Goal: Task Accomplishment & Management: Manage account settings

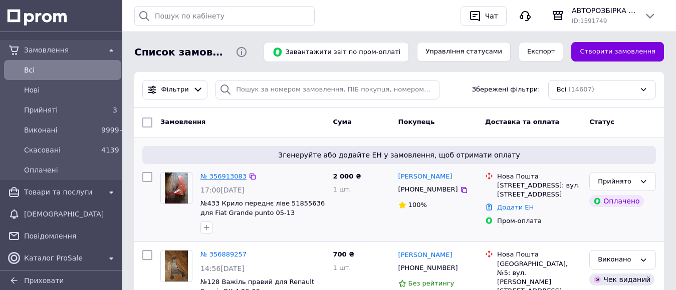
click at [216, 175] on link "№ 356913083" at bounding box center [223, 177] width 46 height 8
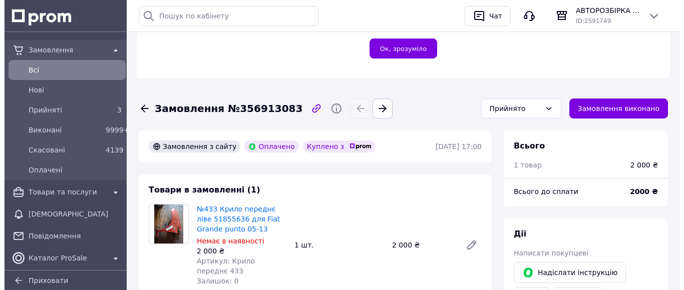
scroll to position [401, 0]
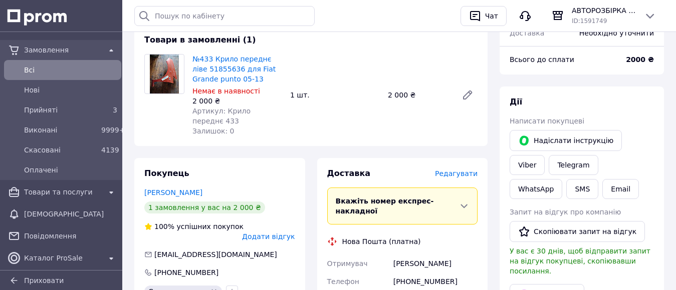
click at [444, 170] on span "Редагувати" at bounding box center [456, 174] width 43 height 8
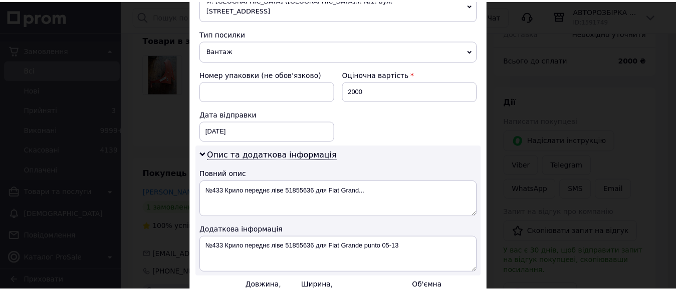
scroll to position [487, 0]
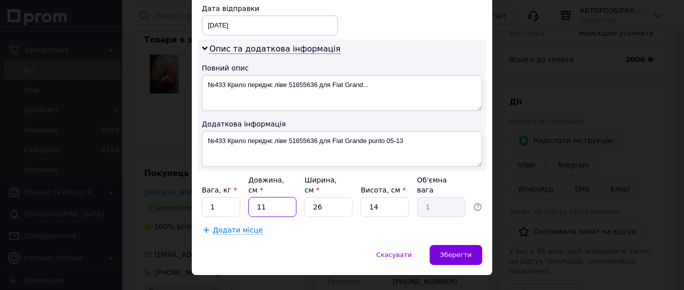
drag, startPoint x: 275, startPoint y: 184, endPoint x: 249, endPoint y: 188, distance: 26.4
click at [249, 197] on input "11" at bounding box center [272, 207] width 48 height 20
type input "9"
type input "0.82"
type input "94"
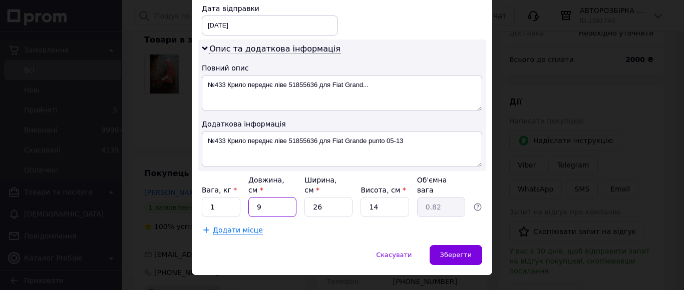
type input "8.55"
type input "94"
drag, startPoint x: 332, startPoint y: 183, endPoint x: 308, endPoint y: 188, distance: 24.6
click at [308, 197] on input "26" at bounding box center [329, 207] width 48 height 20
type input "9"
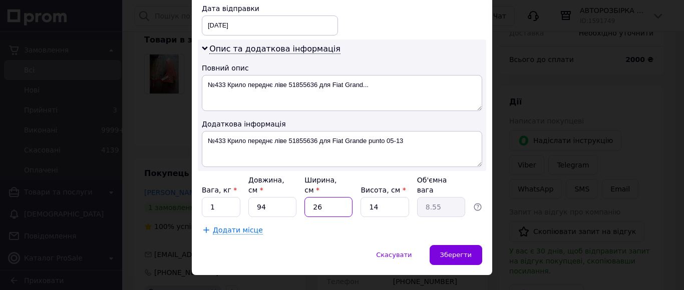
type input "2.96"
type input "90"
type input "29.61"
type input "90"
drag, startPoint x: 380, startPoint y: 186, endPoint x: 362, endPoint y: 188, distance: 17.7
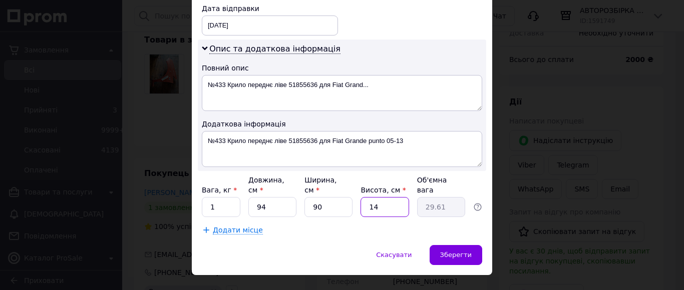
click at [362, 197] on input "14" at bounding box center [385, 207] width 48 height 20
type input "2"
type input "4.23"
type input "20"
type input "42.3"
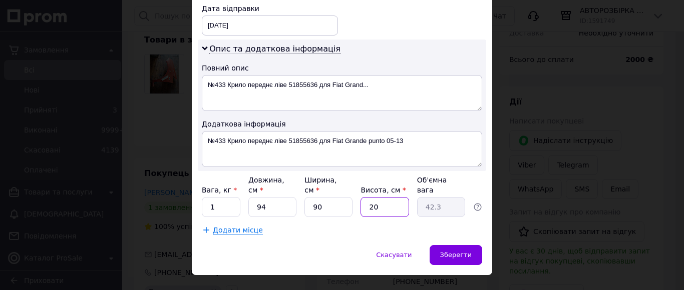
type input "20"
drag, startPoint x: 221, startPoint y: 186, endPoint x: 207, endPoint y: 188, distance: 14.1
click at [207, 197] on input "1" at bounding box center [221, 207] width 39 height 20
type input "2"
click at [370, 119] on div "Додаткова інформація" at bounding box center [342, 124] width 280 height 10
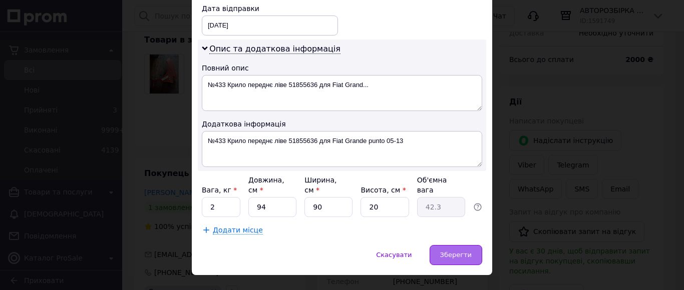
click at [447, 251] on span "Зберегти" at bounding box center [456, 255] width 32 height 8
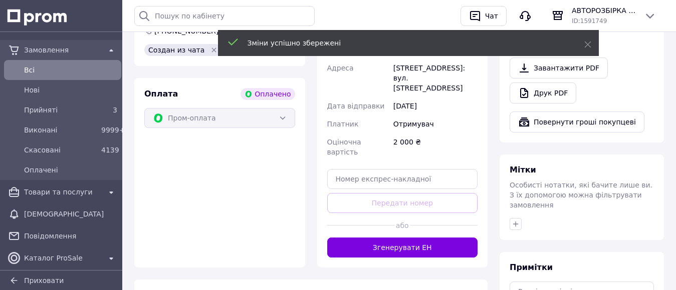
scroll to position [651, 0]
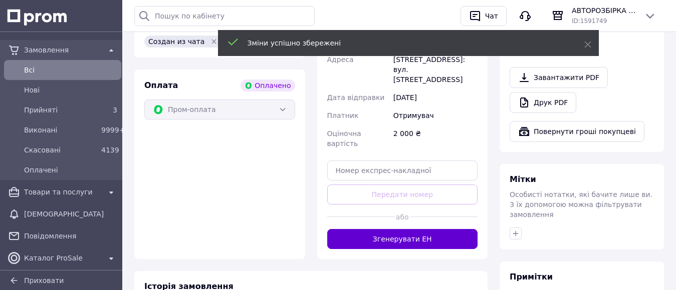
click at [422, 229] on button "Згенерувати ЕН" at bounding box center [402, 239] width 151 height 20
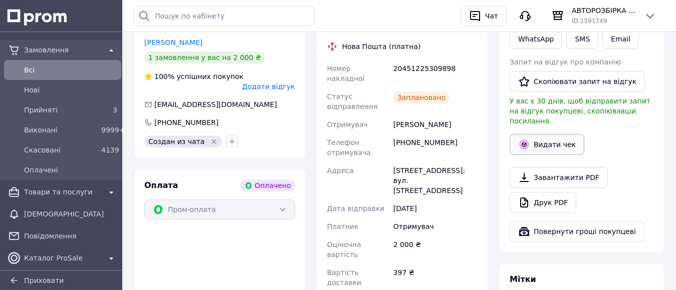
click at [556, 134] on button "Видати чек" at bounding box center [546, 144] width 75 height 21
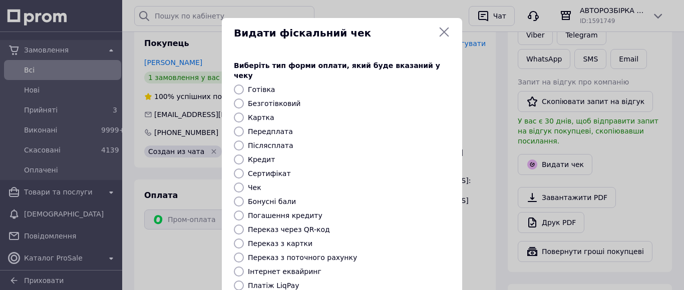
scroll to position [100, 0]
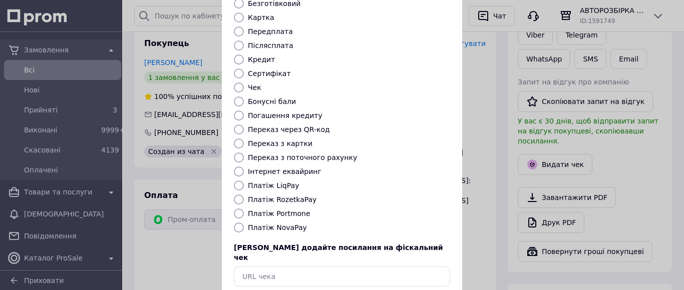
click at [235, 223] on input "Платіж NovaPay" at bounding box center [239, 228] width 10 height 10
radio input "true"
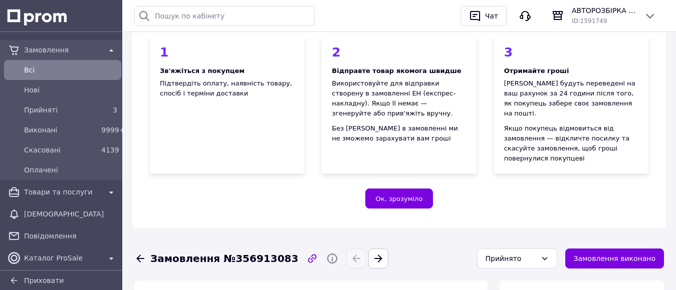
scroll to position [0, 0]
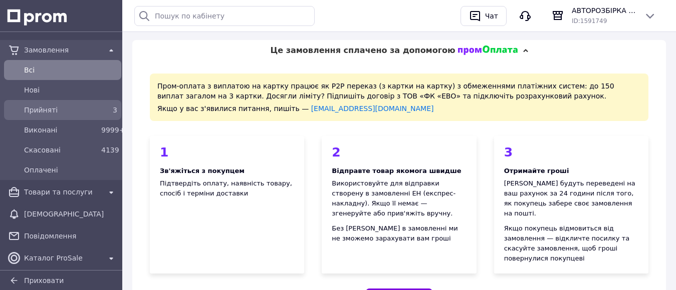
click at [69, 109] on span "Прийняті" at bounding box center [60, 110] width 73 height 10
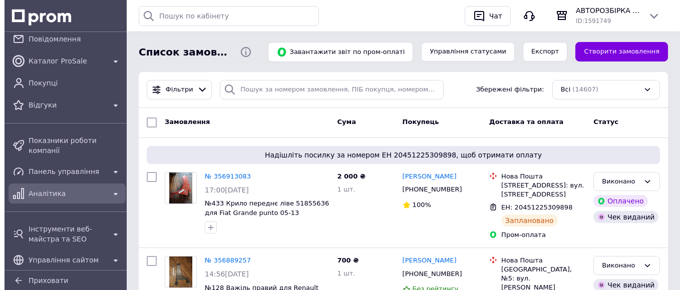
scroll to position [200, 0]
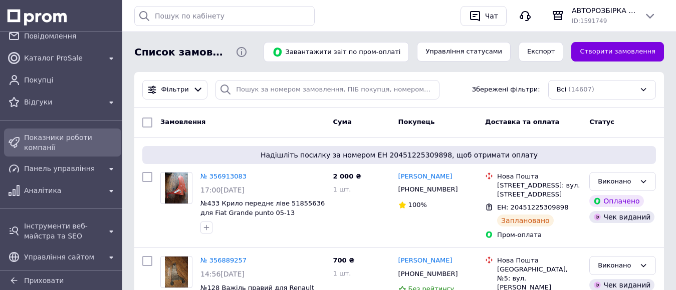
click at [90, 147] on link "Показники роботи компанії" at bounding box center [62, 143] width 125 height 28
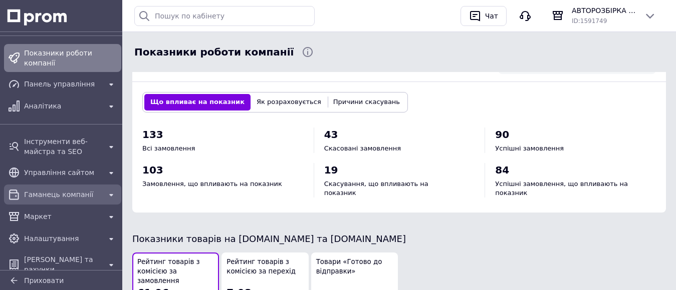
scroll to position [165, 0]
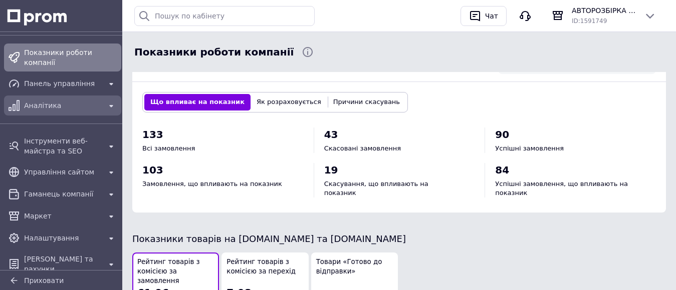
click at [39, 102] on span "Аналітика" at bounding box center [62, 106] width 77 height 10
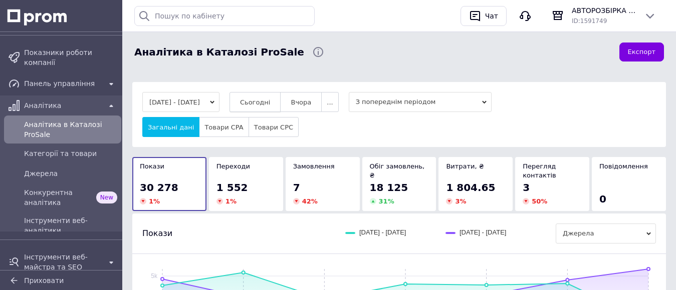
click at [263, 101] on span "Сьогодні" at bounding box center [255, 103] width 31 height 8
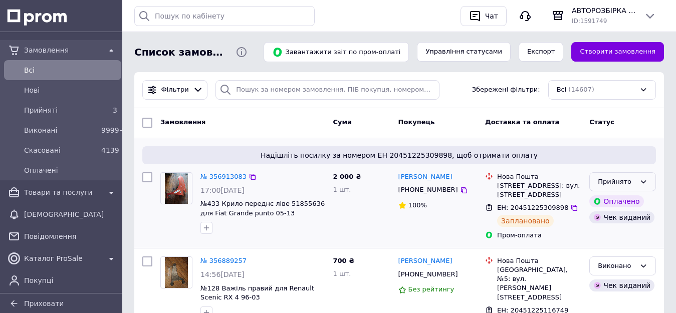
click at [619, 179] on div "Прийнято" at bounding box center [616, 182] width 38 height 11
click at [614, 202] on li "Виконано" at bounding box center [622, 202] width 66 height 19
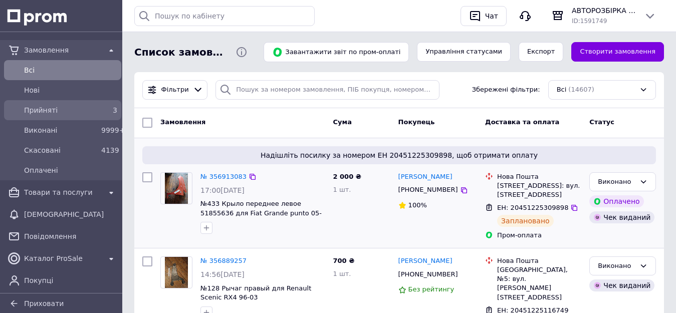
click at [41, 105] on span "Прийняті" at bounding box center [60, 110] width 73 height 10
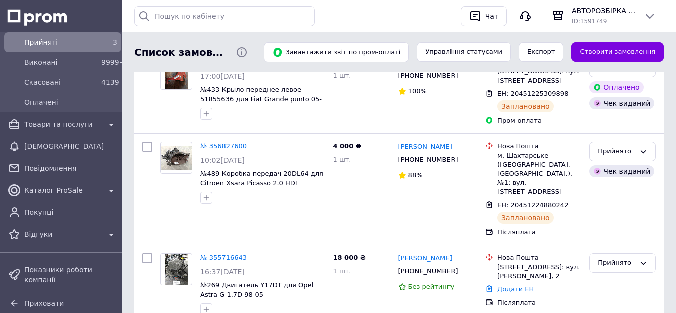
scroll to position [200, 0]
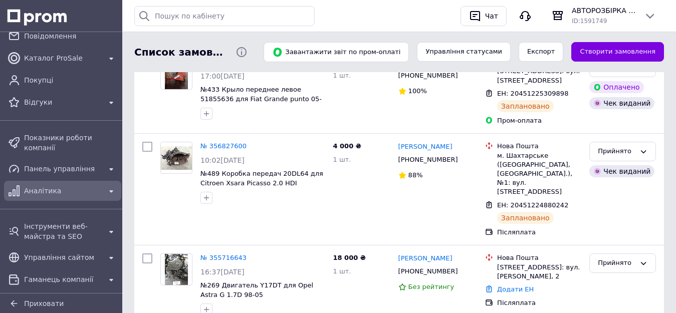
click at [71, 187] on span "Аналітика" at bounding box center [62, 191] width 77 height 10
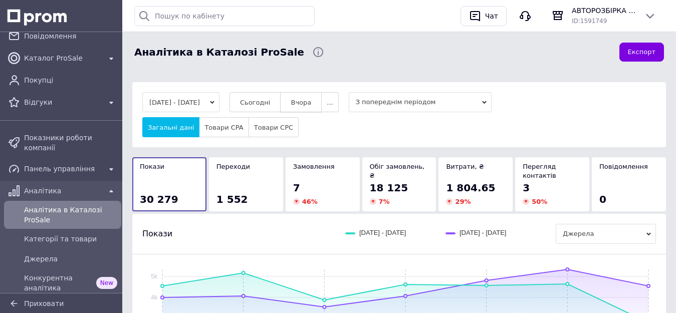
click at [301, 102] on button "Вчора" at bounding box center [301, 102] width 42 height 20
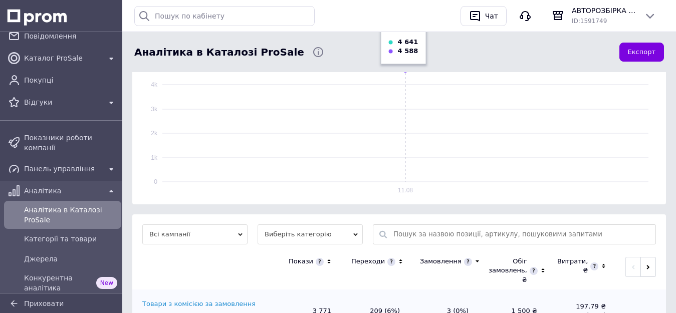
scroll to position [294, 0]
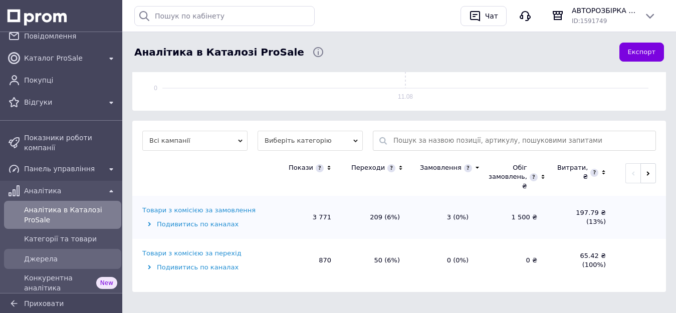
click at [53, 254] on span "Джерела" at bounding box center [70, 259] width 93 height 10
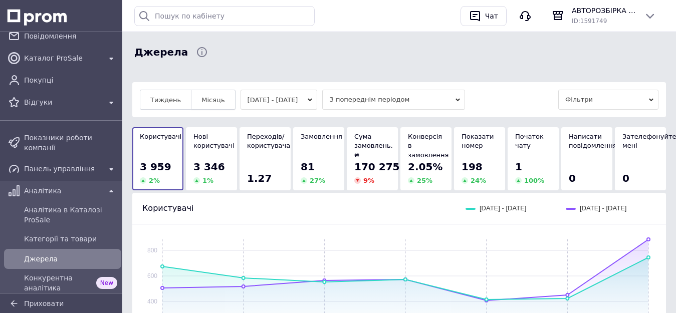
click at [211, 104] on span "Місяць" at bounding box center [212, 100] width 23 height 8
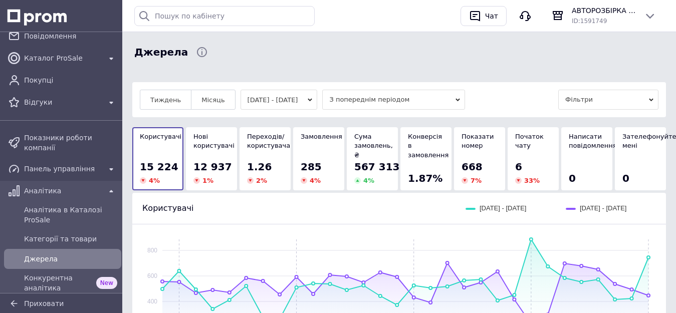
scroll to position [50, 0]
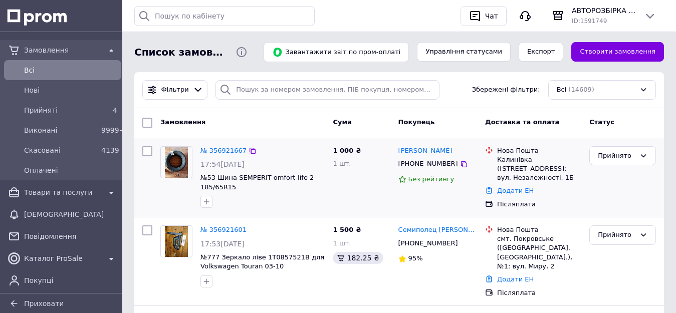
click at [216, 155] on div "№ 356921667" at bounding box center [223, 151] width 48 height 12
click at [217, 151] on link "№ 356921667" at bounding box center [223, 151] width 46 height 8
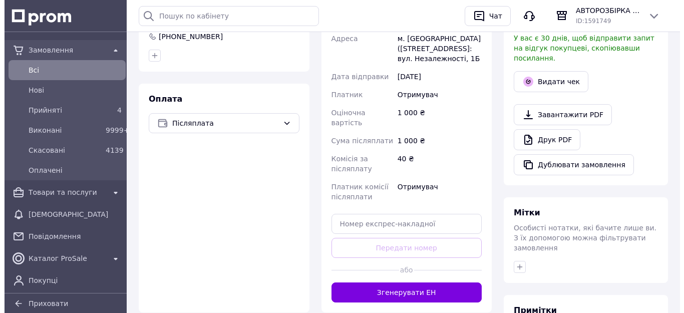
scroll to position [351, 0]
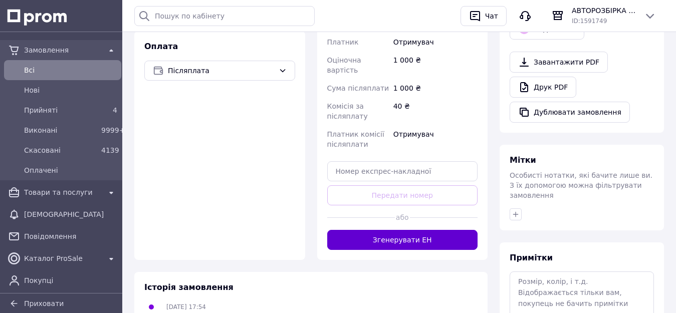
click at [440, 230] on button "Згенерувати ЕН" at bounding box center [402, 240] width 151 height 20
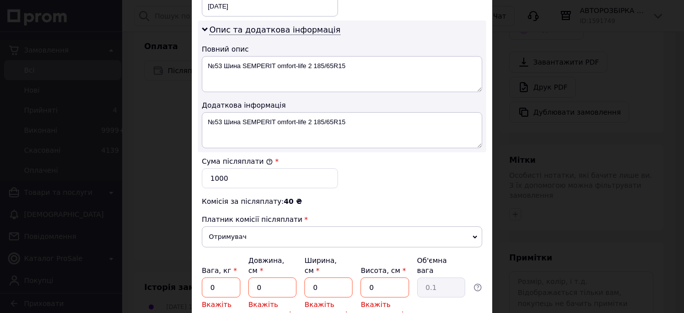
scroll to position [606, 0]
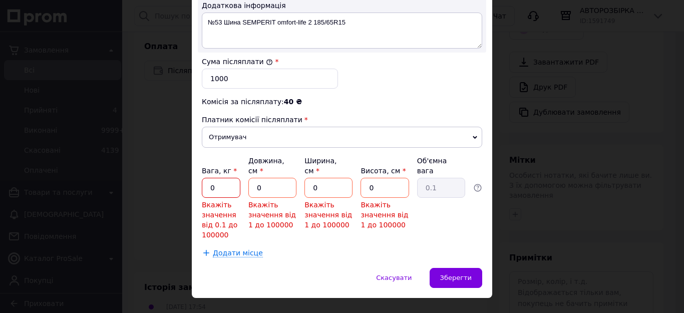
drag, startPoint x: 225, startPoint y: 171, endPoint x: 204, endPoint y: 174, distance: 20.8
click at [204, 178] on input "0" at bounding box center [221, 188] width 39 height 20
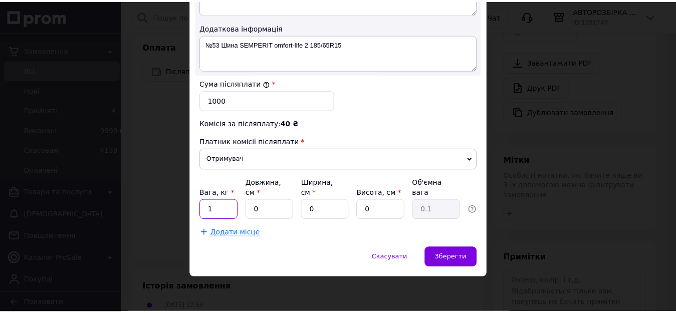
scroll to position [563, 0]
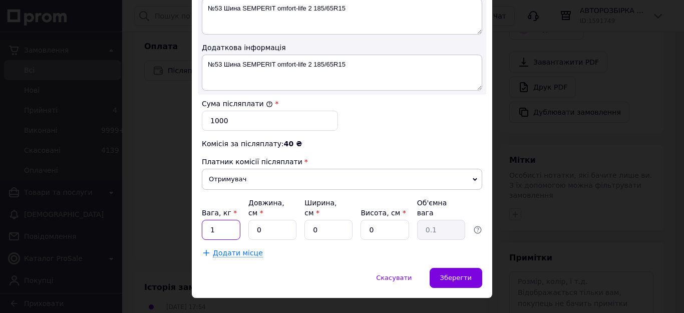
type input "1"
click at [248, 220] on input "0" at bounding box center [272, 230] width 48 height 20
type input "1"
drag, startPoint x: 320, startPoint y: 207, endPoint x: 310, endPoint y: 208, distance: 9.6
click at [309, 220] on input "0" at bounding box center [329, 230] width 48 height 20
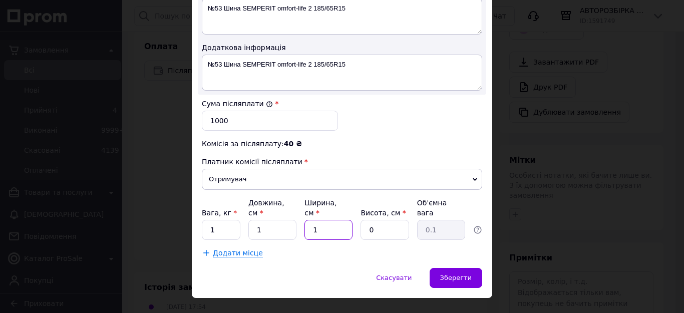
type input "1"
drag, startPoint x: 385, startPoint y: 210, endPoint x: 365, endPoint y: 212, distance: 20.7
click at [365, 220] on input "0" at bounding box center [385, 230] width 48 height 20
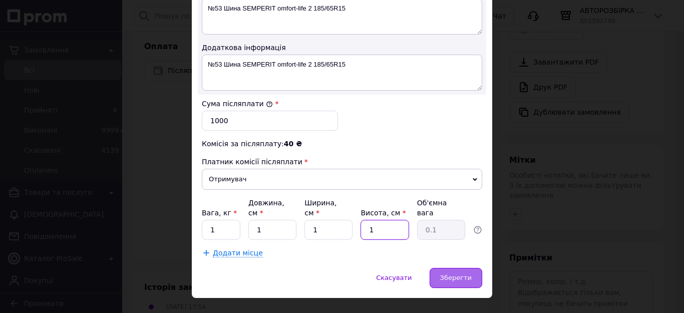
type input "1"
click at [451, 274] on span "Зберегти" at bounding box center [456, 278] width 32 height 8
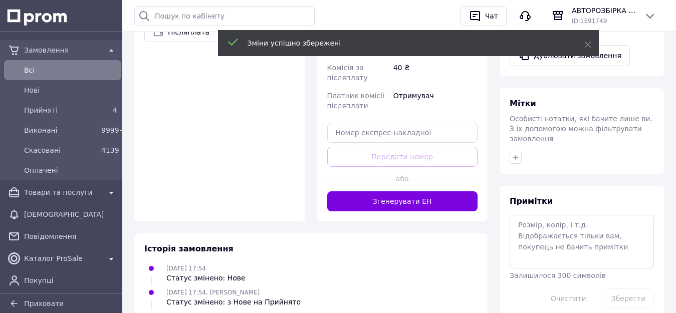
scroll to position [425, 0]
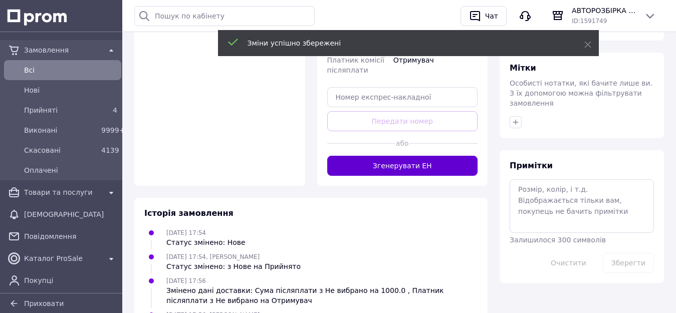
click at [410, 156] on button "Згенерувати ЕН" at bounding box center [402, 166] width 151 height 20
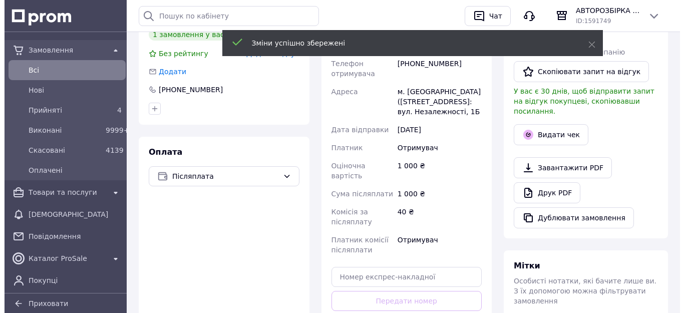
scroll to position [174, 0]
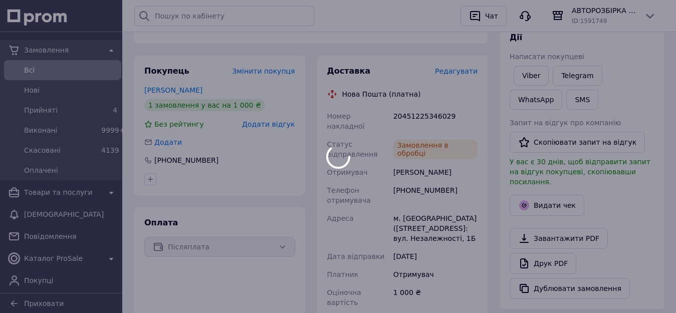
click at [548, 196] on div at bounding box center [338, 156] width 676 height 313
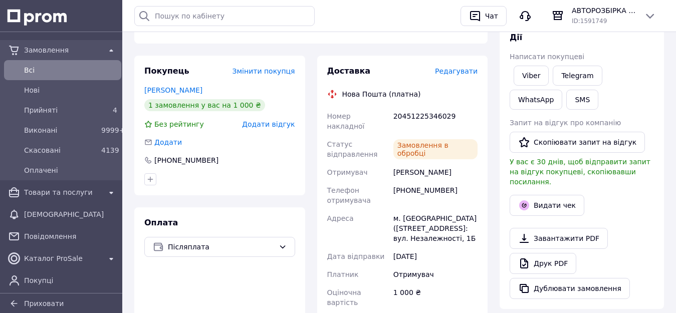
click at [548, 196] on button "Видати чек" at bounding box center [546, 205] width 75 height 21
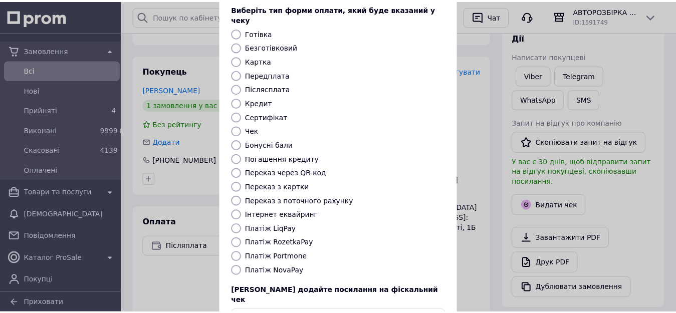
scroll to position [117, 0]
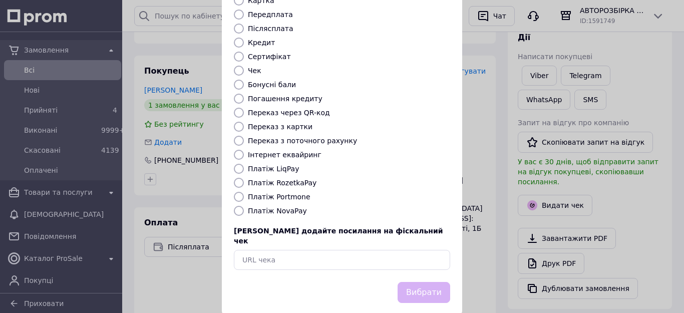
click at [234, 206] on input "Платіж NovaPay" at bounding box center [239, 211] width 10 height 10
radio input "true"
click at [434, 282] on button "Вибрати" at bounding box center [424, 293] width 53 height 22
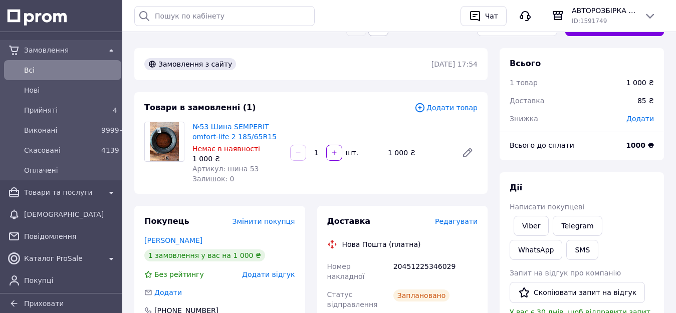
scroll to position [0, 0]
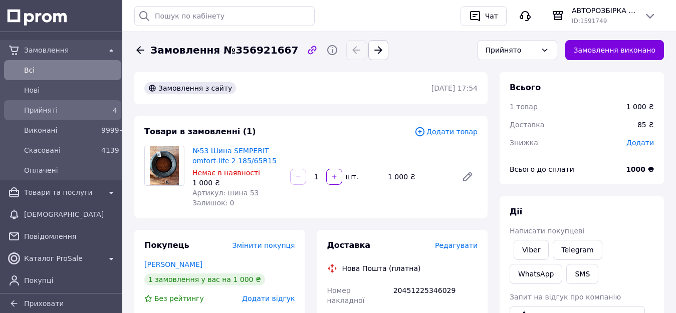
click at [63, 113] on span "Прийняті" at bounding box center [60, 110] width 73 height 10
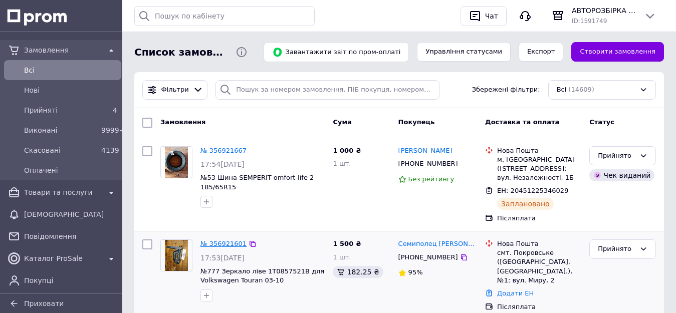
click at [231, 240] on link "№ 356921601" at bounding box center [223, 244] width 46 height 8
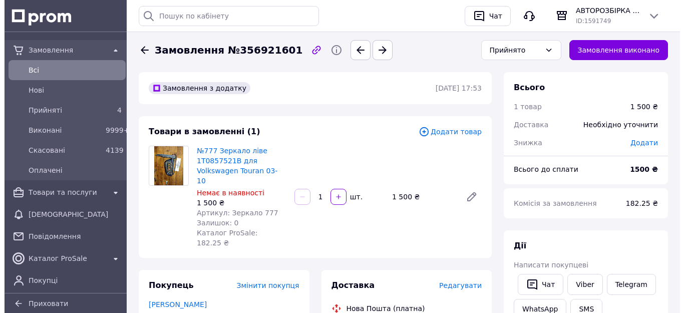
scroll to position [150, 0]
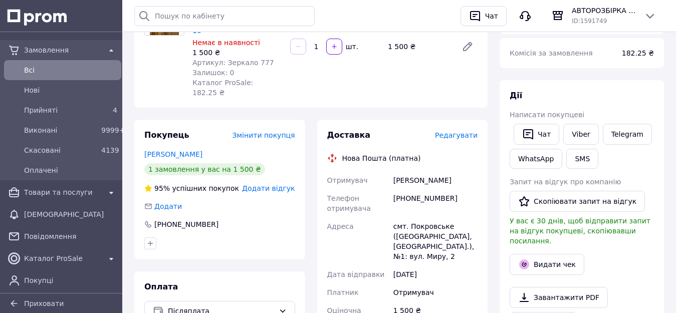
click at [459, 131] on span "Редагувати" at bounding box center [456, 135] width 43 height 8
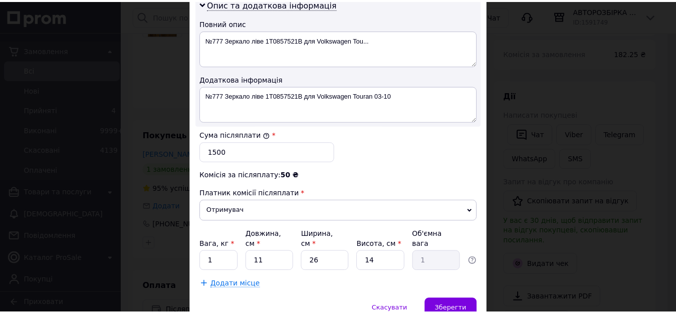
scroll to position [563, 0]
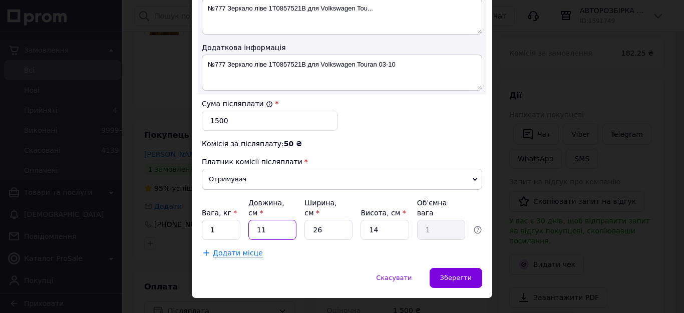
drag, startPoint x: 270, startPoint y: 214, endPoint x: 256, endPoint y: 212, distance: 14.6
click at [256, 220] on input "11" at bounding box center [272, 230] width 48 height 20
type input "4"
type input "0.36"
type input "40"
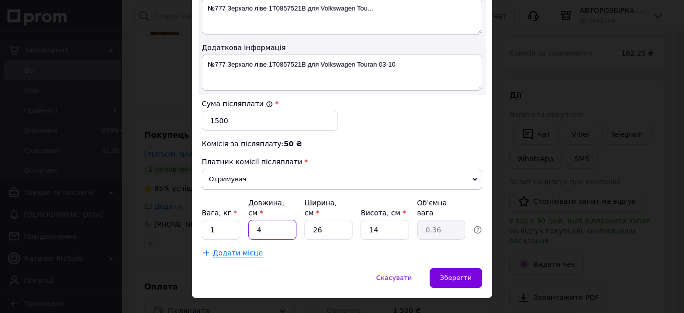
type input "3.64"
type input "40"
drag, startPoint x: 328, startPoint y: 206, endPoint x: 309, endPoint y: 214, distance: 20.2
click at [309, 220] on input "26" at bounding box center [329, 230] width 48 height 20
type input "2"
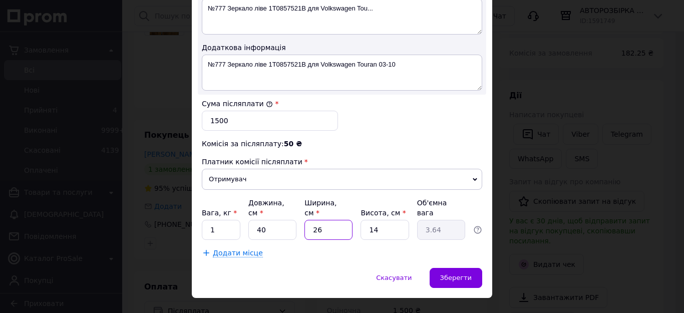
type input "0.28"
type input "24"
type input "3.36"
type input "24"
drag, startPoint x: 397, startPoint y: 213, endPoint x: 366, endPoint y: 214, distance: 31.1
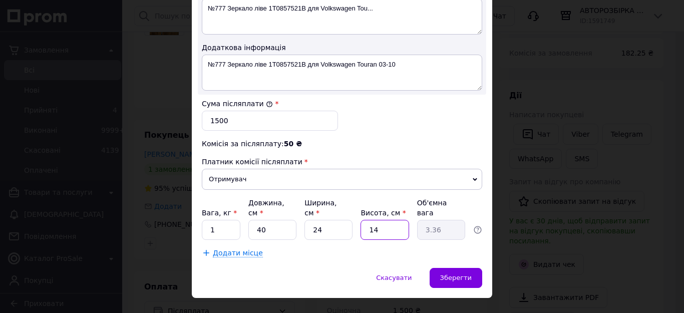
click at [366, 220] on input "14" at bounding box center [385, 230] width 48 height 20
type input "2"
type input "0.48"
type input "24"
type input "5.76"
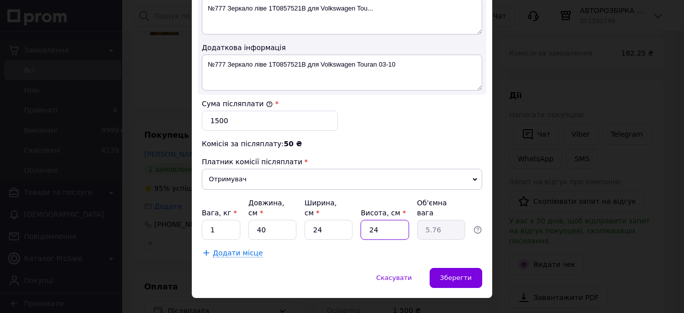
type input "24"
drag, startPoint x: 215, startPoint y: 211, endPoint x: 210, endPoint y: 212, distance: 5.1
click at [210, 220] on input "1" at bounding box center [221, 230] width 39 height 20
click at [400, 139] on div "Комісія за післяплату: 50 ₴" at bounding box center [342, 144] width 280 height 10
click at [451, 274] on span "Зберегти" at bounding box center [456, 278] width 32 height 8
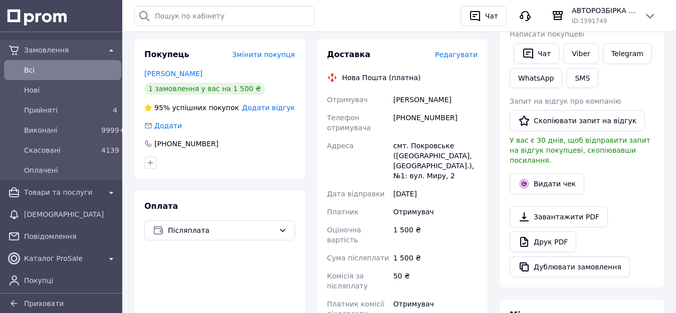
scroll to position [351, 0]
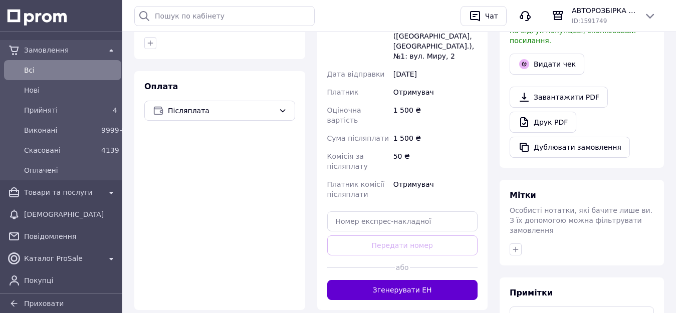
click at [408, 280] on button "Згенерувати ЕН" at bounding box center [402, 290] width 151 height 20
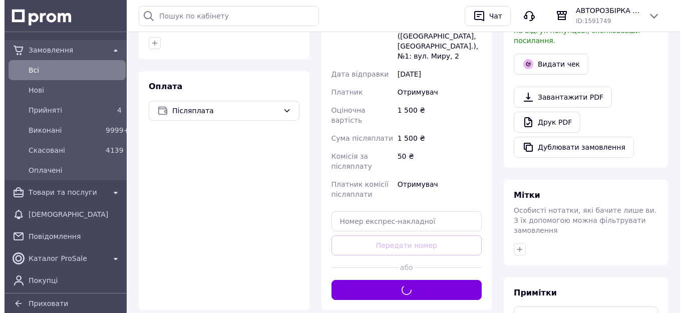
scroll to position [301, 0]
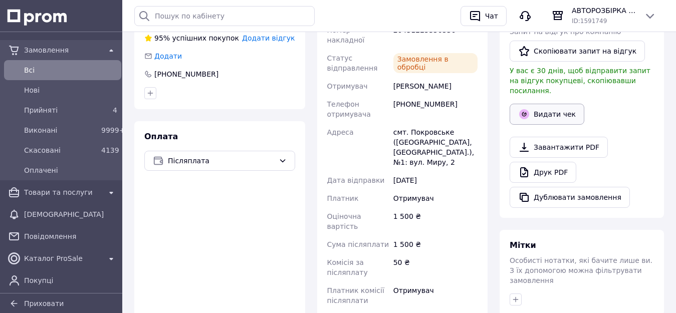
click at [544, 110] on button "Видати чек" at bounding box center [546, 114] width 75 height 21
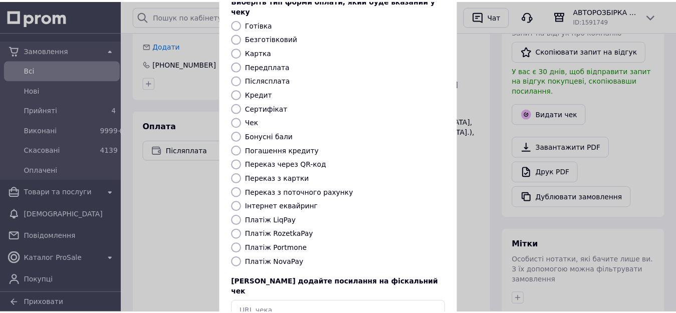
scroll to position [117, 0]
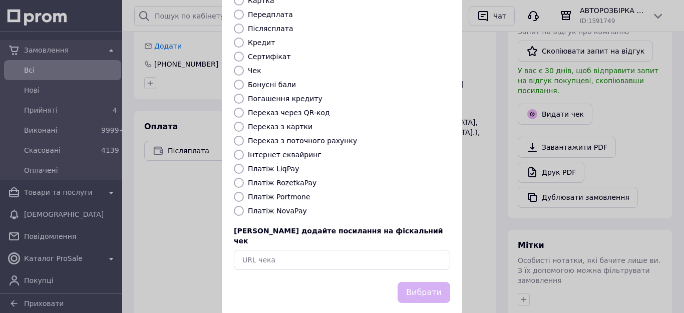
click at [236, 206] on input "Платіж NovaPay" at bounding box center [239, 211] width 10 height 10
radio input "true"
click at [438, 282] on button "Вибрати" at bounding box center [424, 293] width 53 height 22
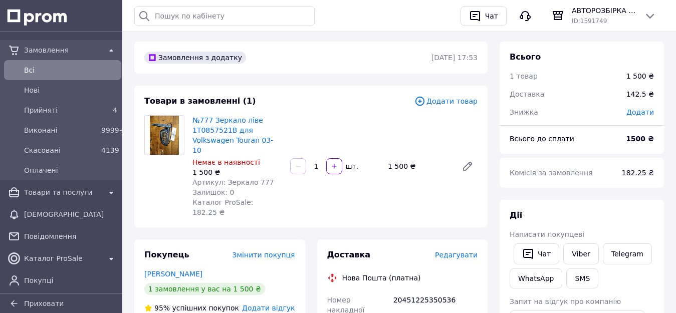
scroll to position [0, 0]
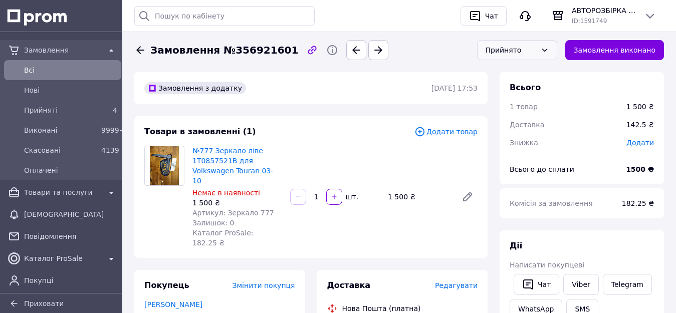
click at [491, 55] on div "Прийнято" at bounding box center [517, 50] width 80 height 20
click at [445, 41] on div "Замовлення №356921601" at bounding box center [299, 50] width 335 height 20
click at [506, 50] on div "Прийнято" at bounding box center [510, 50] width 51 height 11
click at [512, 75] on li "Виконано" at bounding box center [516, 71] width 79 height 19
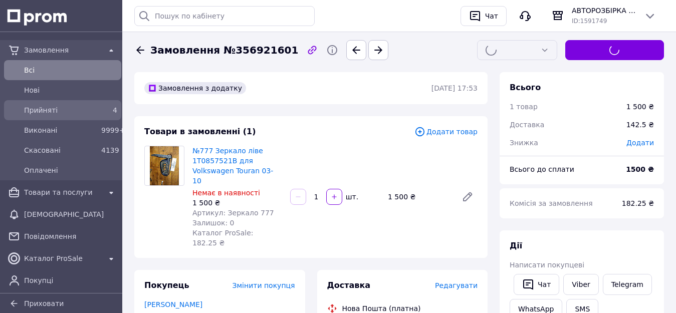
click at [59, 112] on span "Прийняті" at bounding box center [60, 110] width 73 height 10
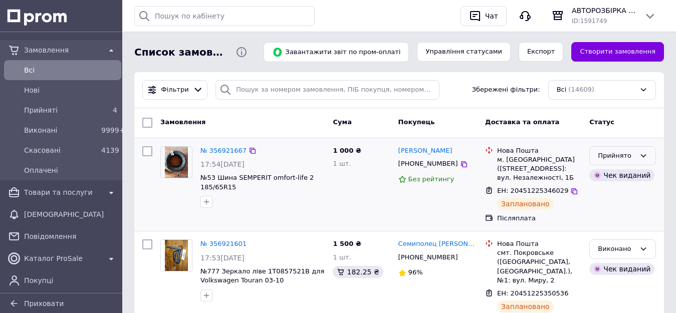
click at [626, 155] on div "Прийнято" at bounding box center [616, 156] width 38 height 11
click at [615, 175] on li "Виконано" at bounding box center [622, 176] width 66 height 19
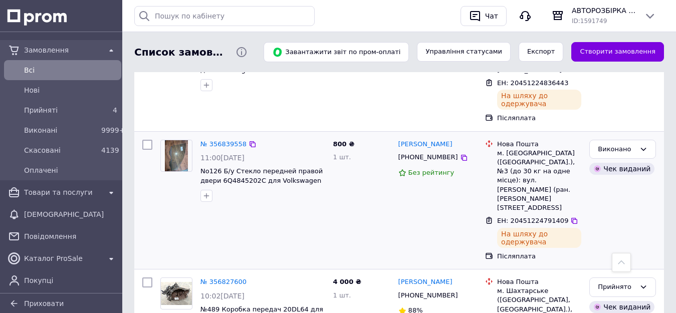
scroll to position [801, 0]
